Goal: Task Accomplishment & Management: Manage account settings

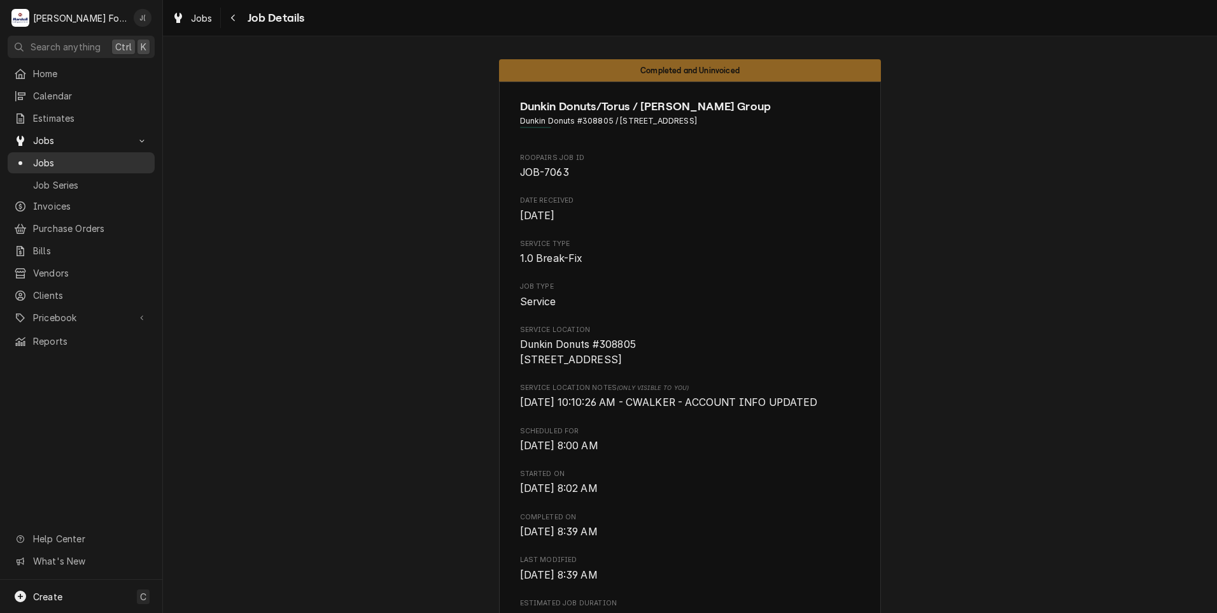
click at [84, 159] on span "Jobs" at bounding box center [90, 162] width 115 height 13
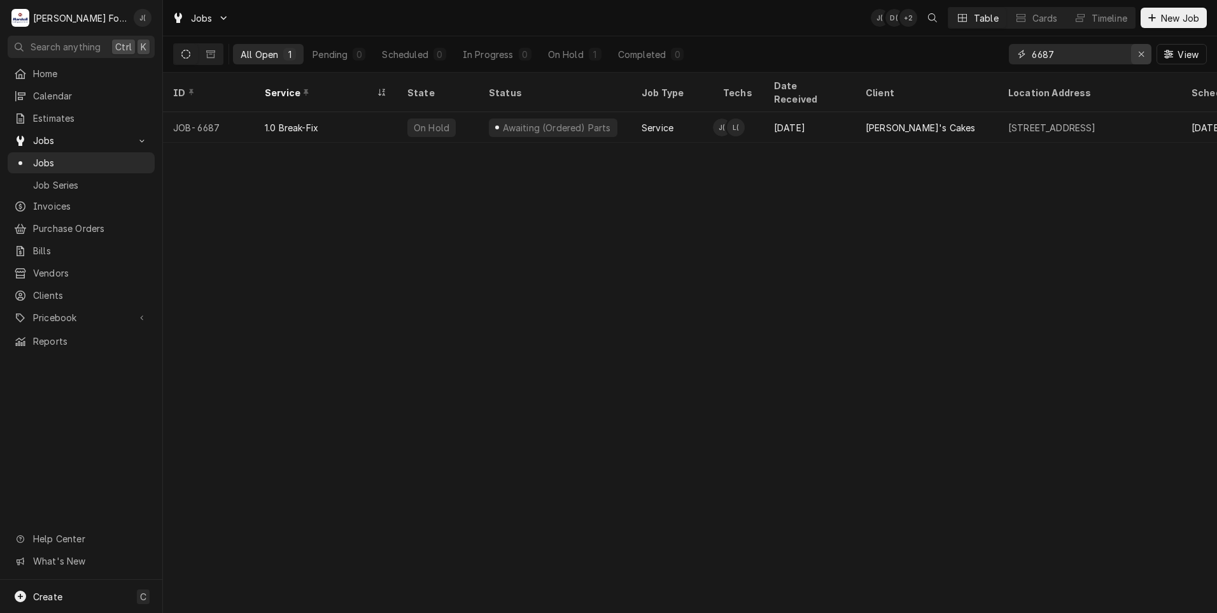
click at [1142, 57] on icon "Erase input" at bounding box center [1142, 54] width 7 height 9
click at [1109, 53] on input "Dynamic Content Wrapper" at bounding box center [1092, 54] width 120 height 20
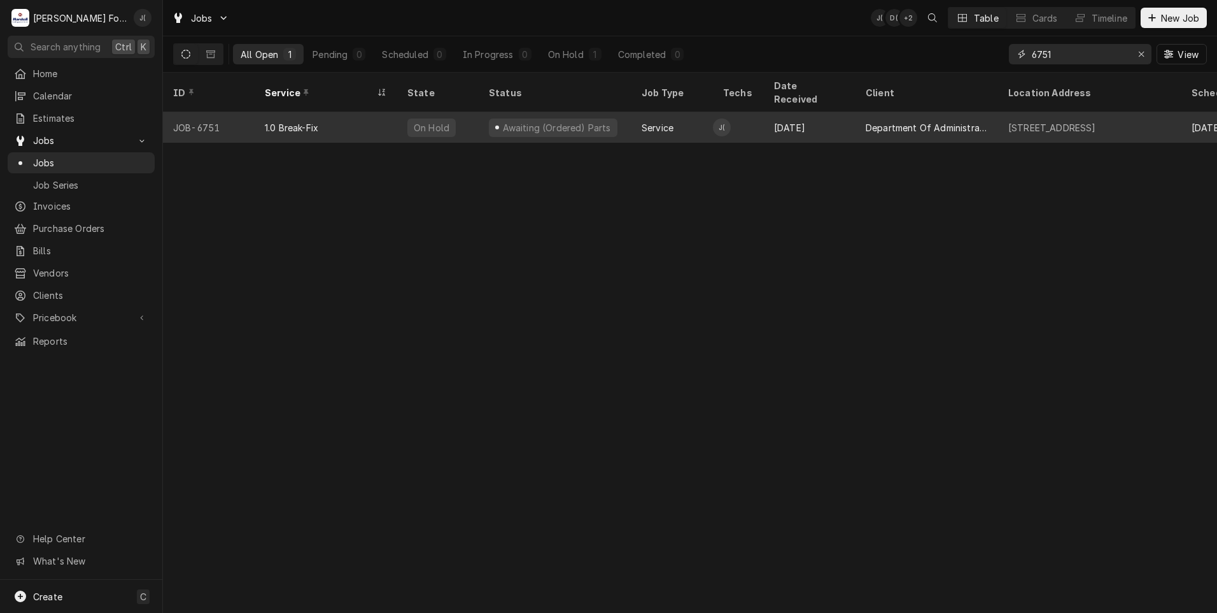
type input "6751"
click at [597, 112] on div "Awaiting (Ordered) Parts" at bounding box center [555, 127] width 153 height 31
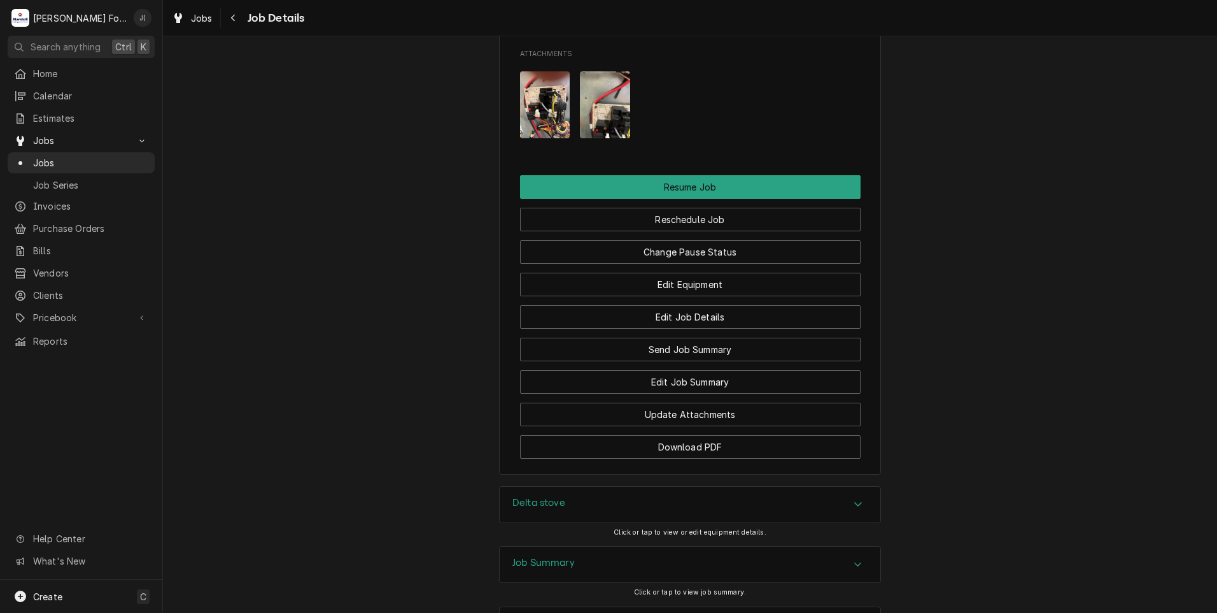
scroll to position [1946, 0]
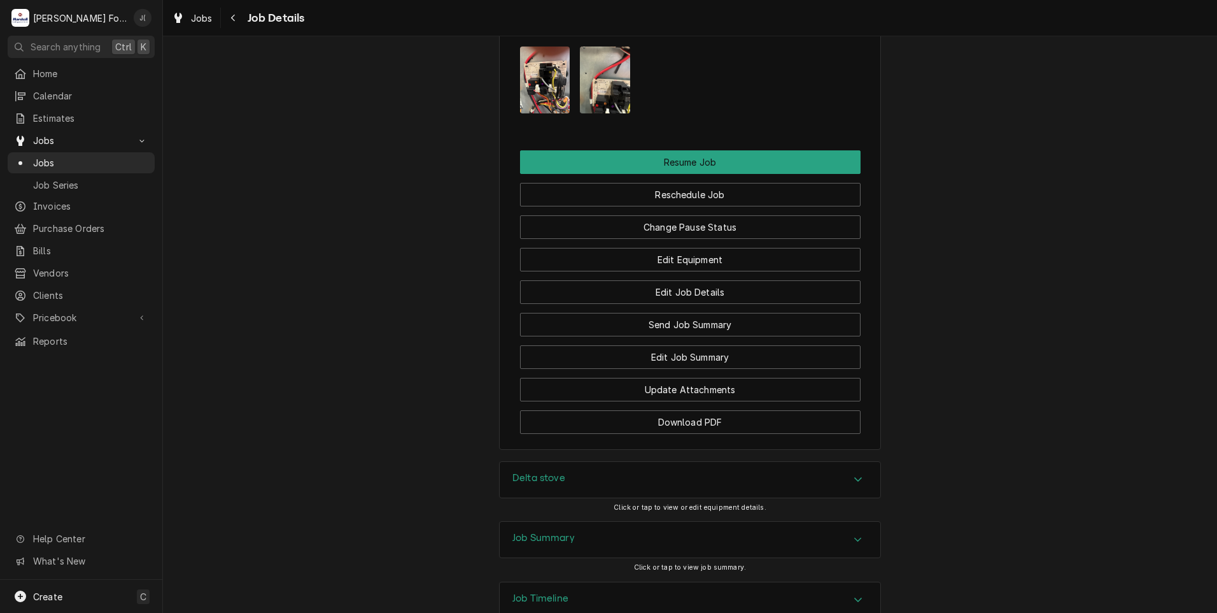
click at [514, 472] on div "Delta stove" at bounding box center [539, 479] width 53 height 15
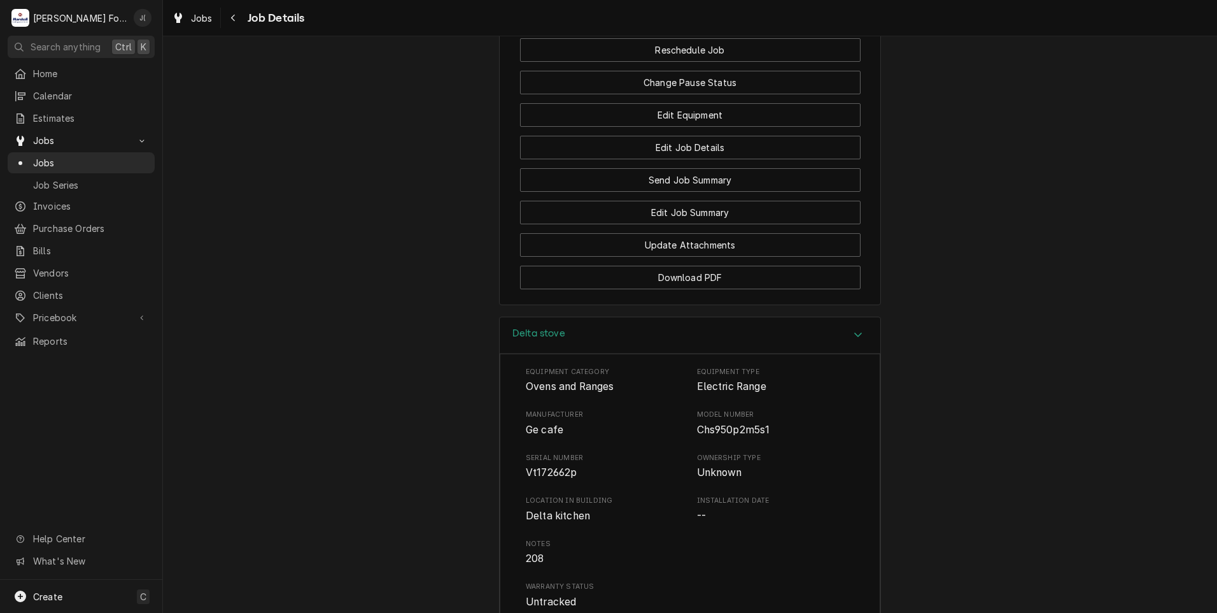
scroll to position [2201, 0]
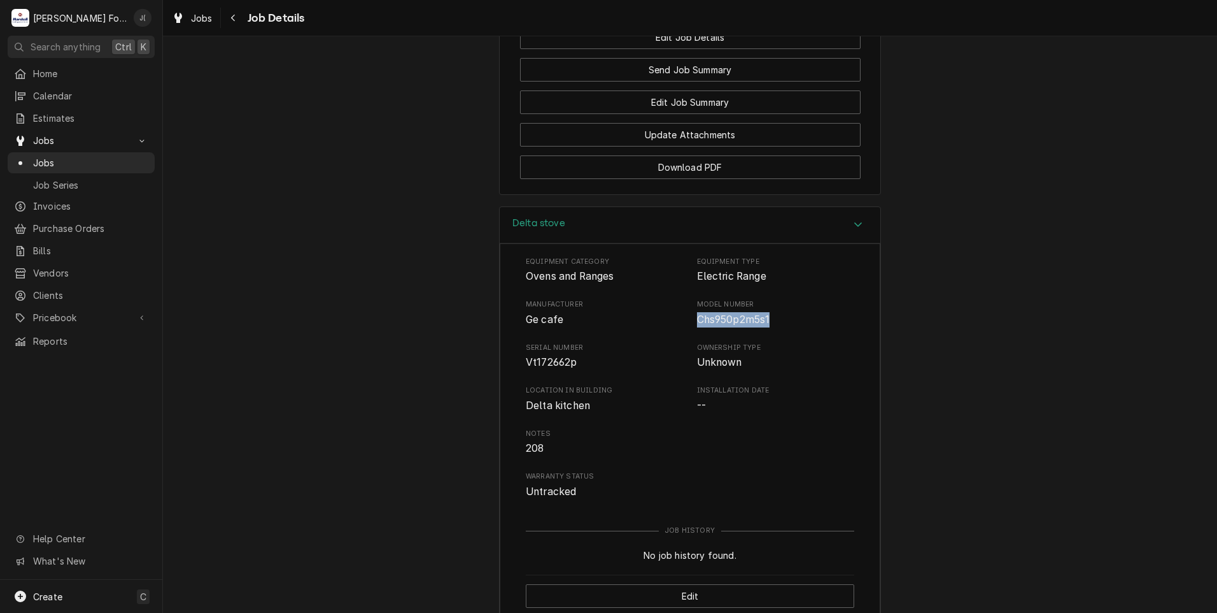
drag, startPoint x: 762, startPoint y: 230, endPoint x: 692, endPoint y: 236, distance: 70.3
click at [692, 299] on div "Manufacturer Ge cafe Model Number Chs950p2m5s1" at bounding box center [690, 312] width 329 height 27
copy span "Chs950p2m5s1"
click at [43, 162] on span "Jobs" at bounding box center [90, 162] width 115 height 13
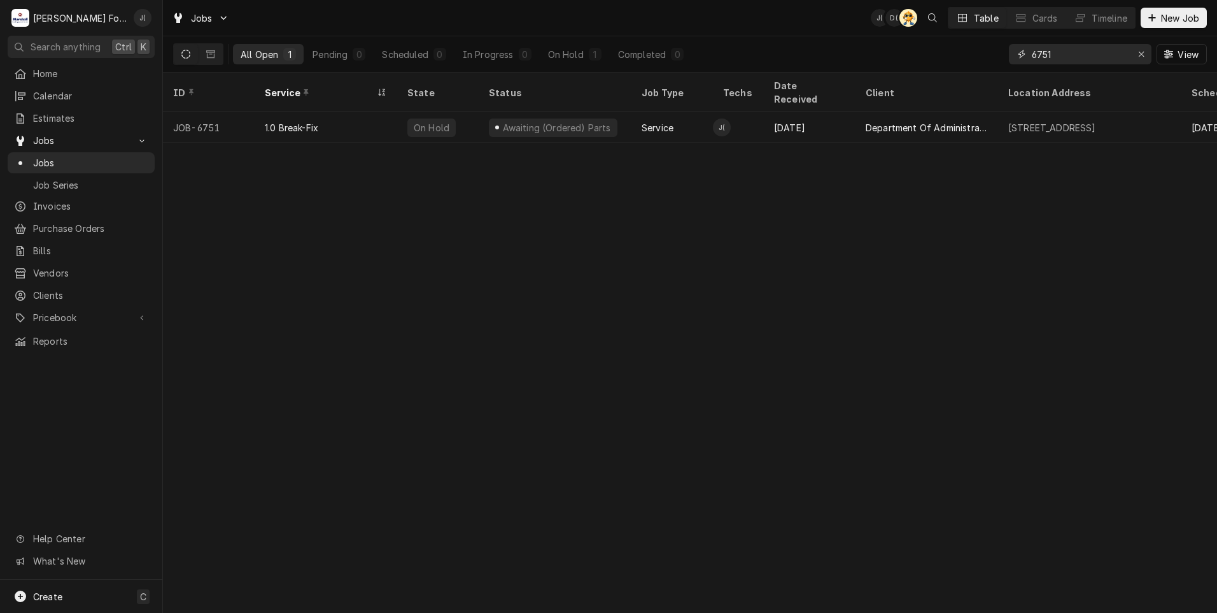
click at [1140, 54] on icon "Erase input" at bounding box center [1142, 54] width 7 height 9
click at [1095, 52] on input "Dynamic Content Wrapper" at bounding box center [1092, 54] width 120 height 20
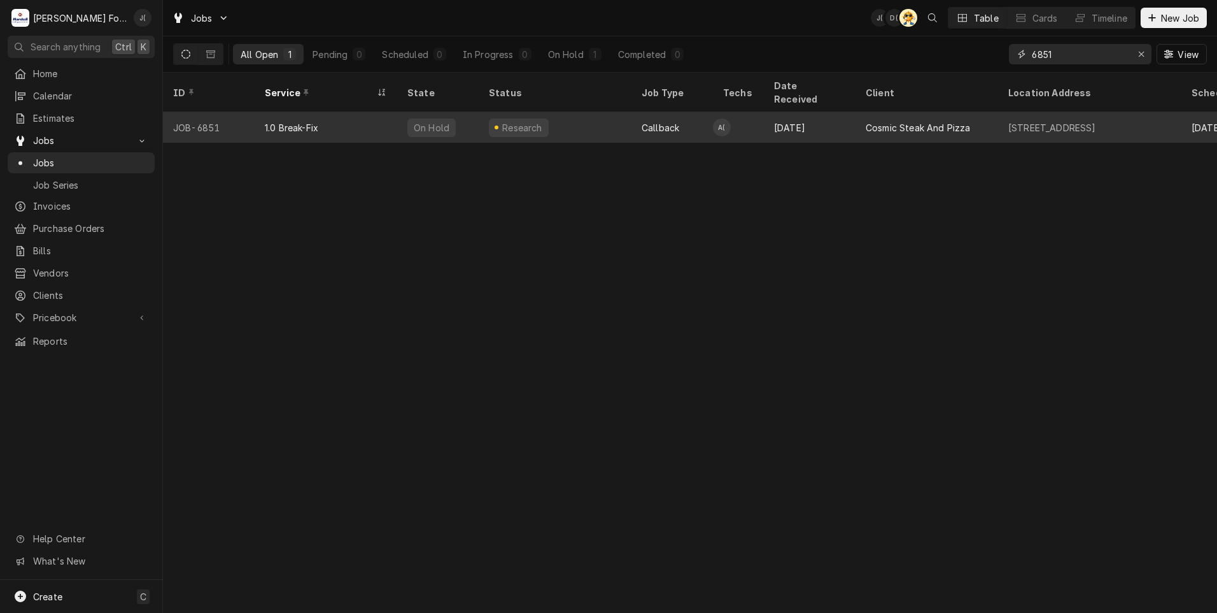
type input "6851"
click at [491, 118] on div "Research" at bounding box center [519, 127] width 60 height 18
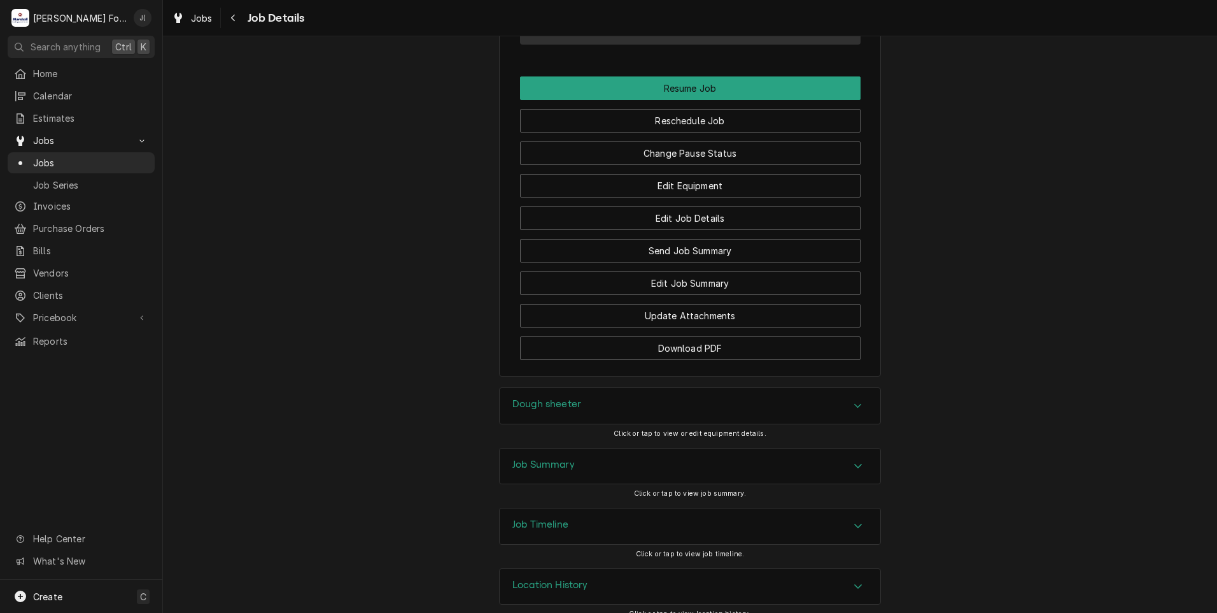
scroll to position [1554, 0]
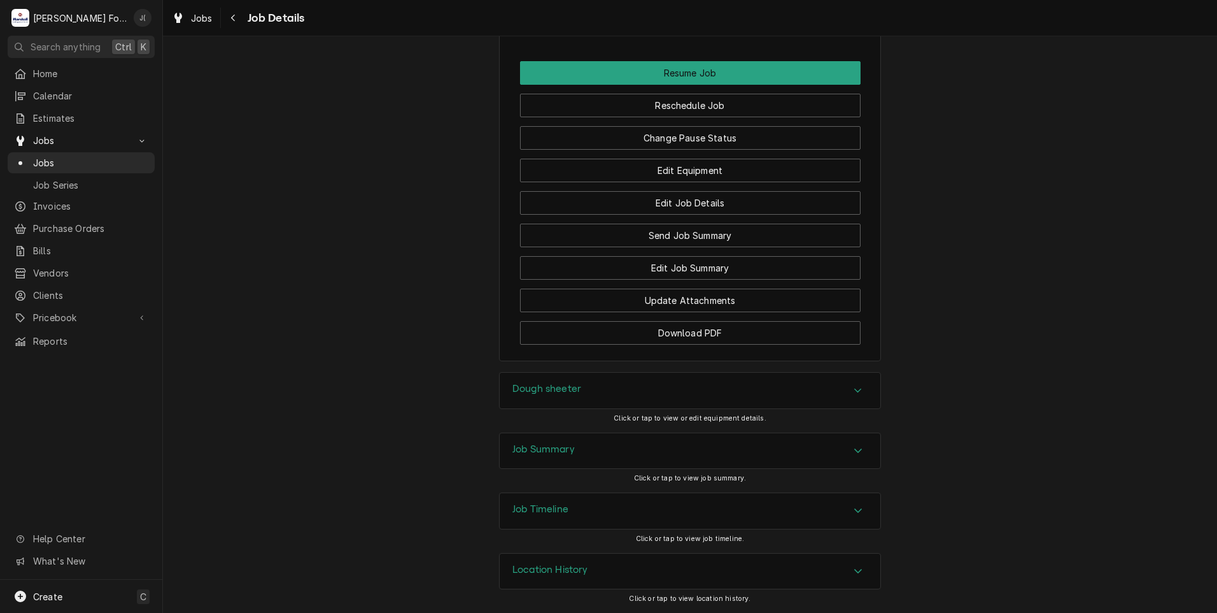
click at [557, 389] on h3 "Dough sheeter" at bounding box center [547, 389] width 69 height 12
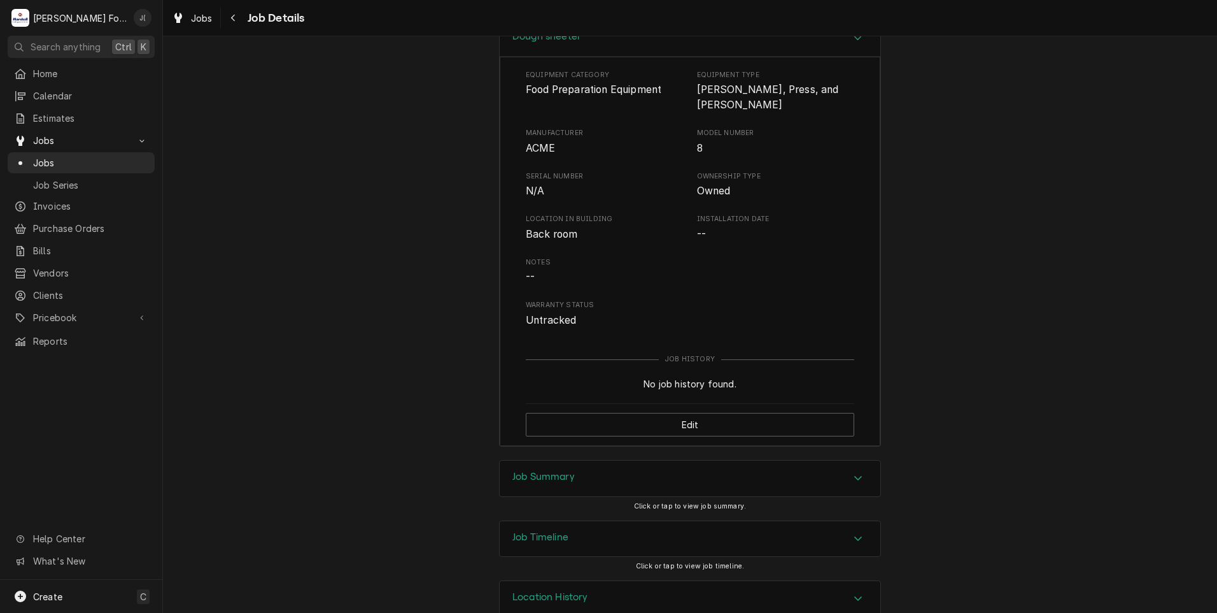
scroll to position [1919, 0]
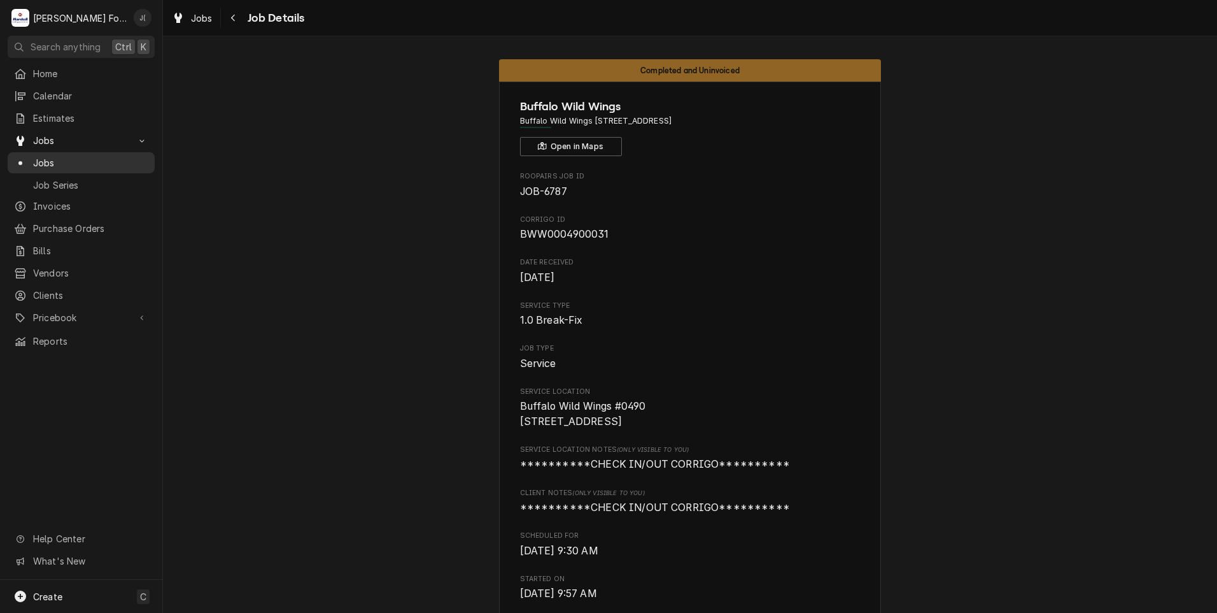
click at [69, 163] on span "Jobs" at bounding box center [90, 162] width 115 height 13
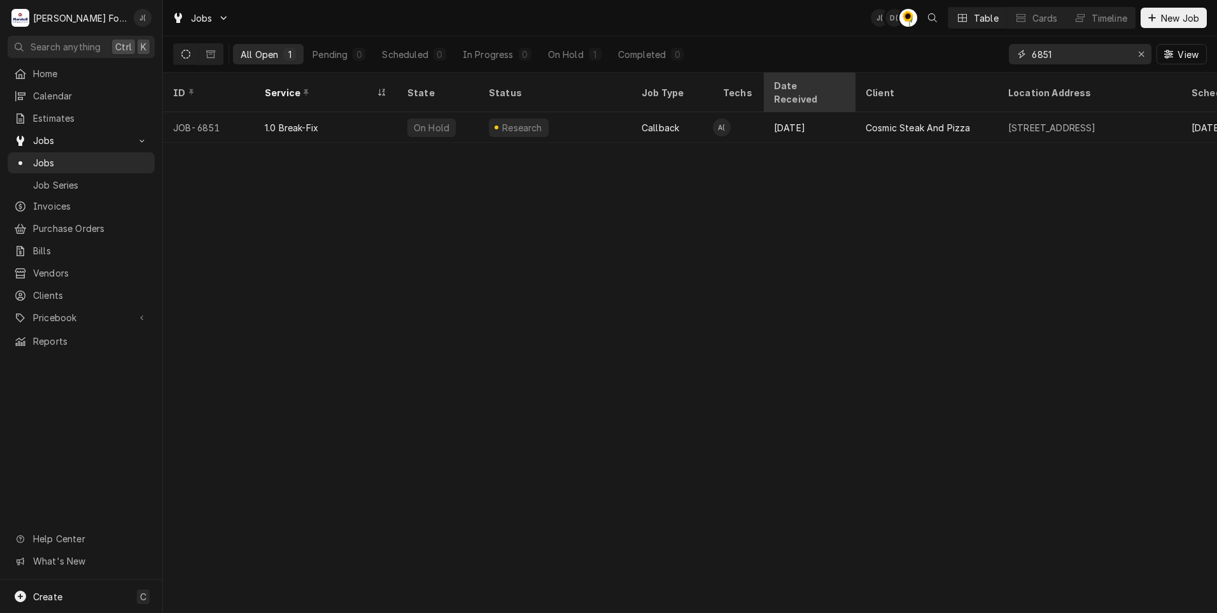
drag, startPoint x: 1074, startPoint y: 57, endPoint x: 843, endPoint y: 93, distance: 233.2
click at [861, 90] on div "Jobs J( D( C( Table Cards Timeline New Job All Open 1 Pending 0 Scheduled 0 In …" at bounding box center [690, 306] width 1054 height 613
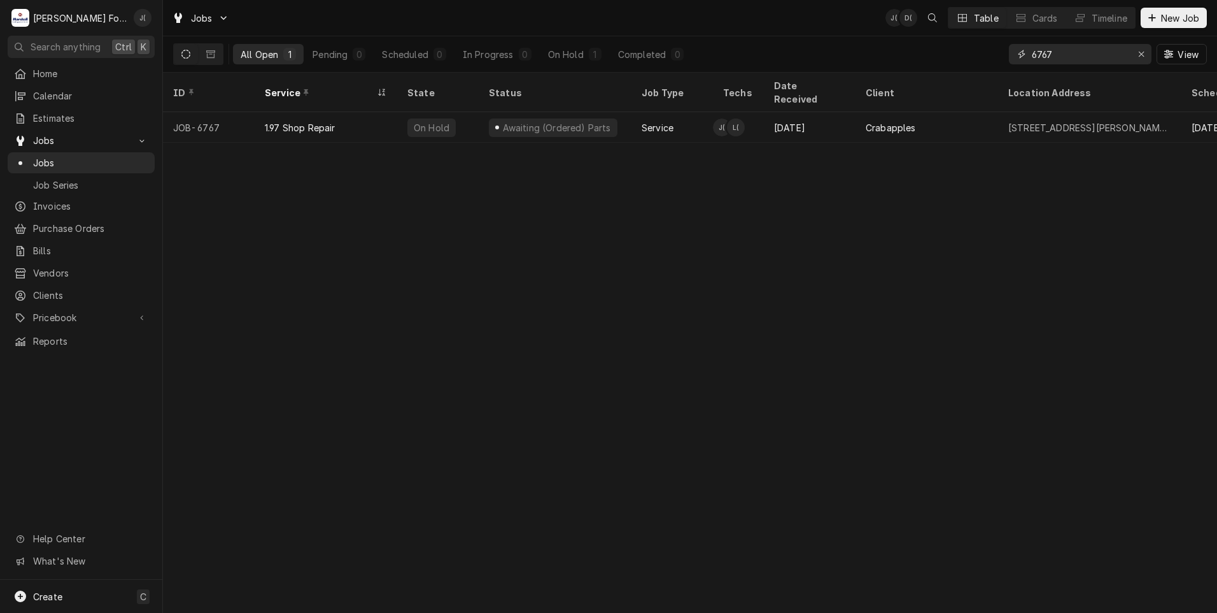
type input "6767"
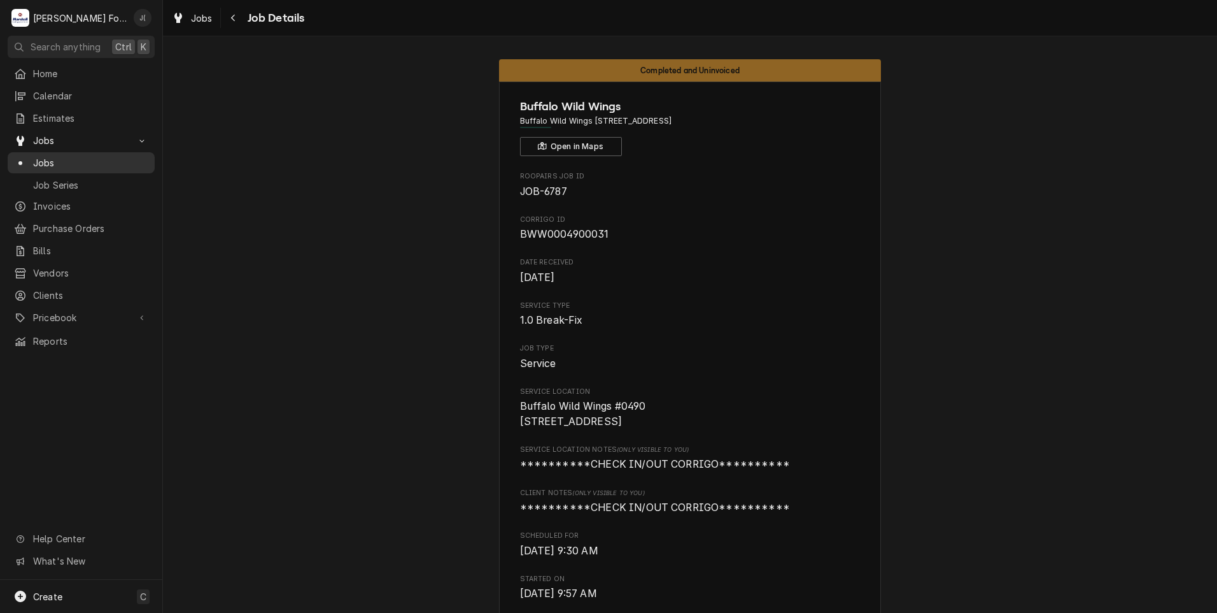
click at [107, 159] on span "Jobs" at bounding box center [90, 162] width 115 height 13
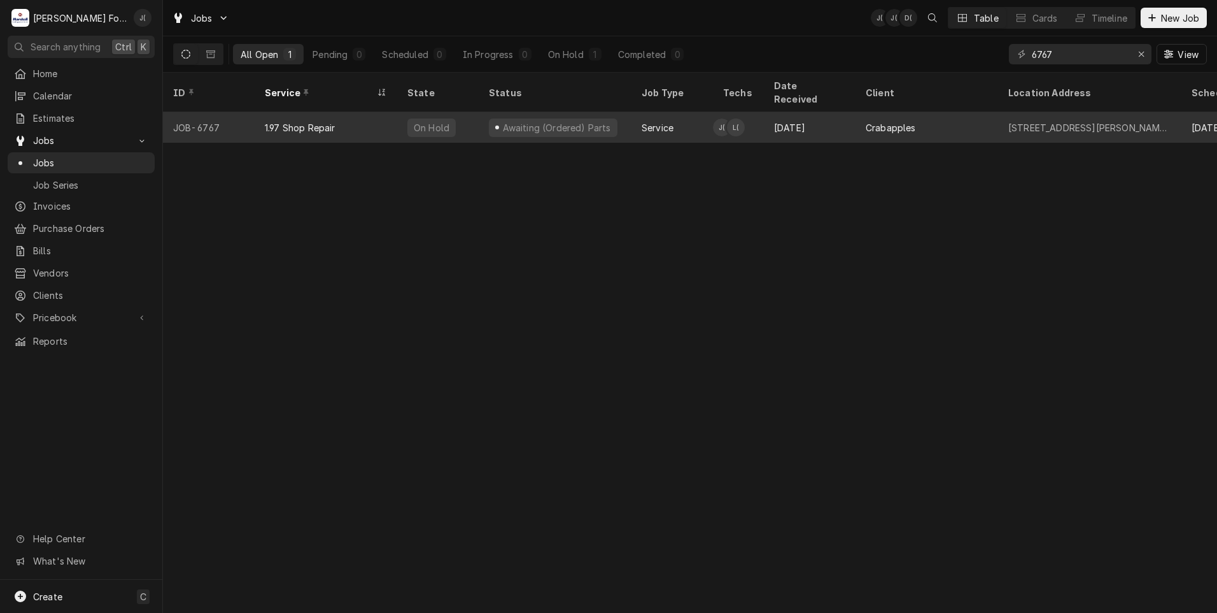
click at [474, 115] on div "On Hold" at bounding box center [438, 127] width 82 height 31
